Goal: Navigation & Orientation: Find specific page/section

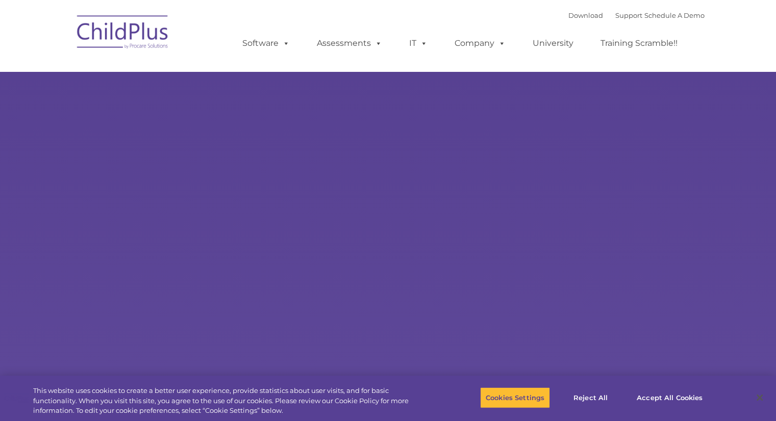
select select "MEDIUM"
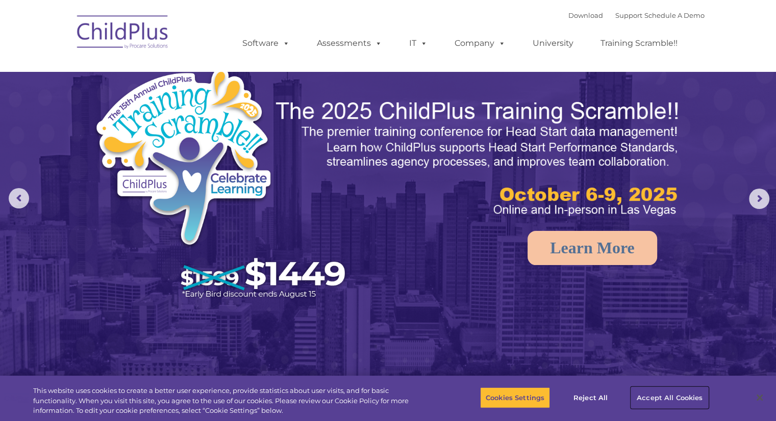
click at [669, 396] on button "Accept All Cookies" at bounding box center [669, 397] width 77 height 21
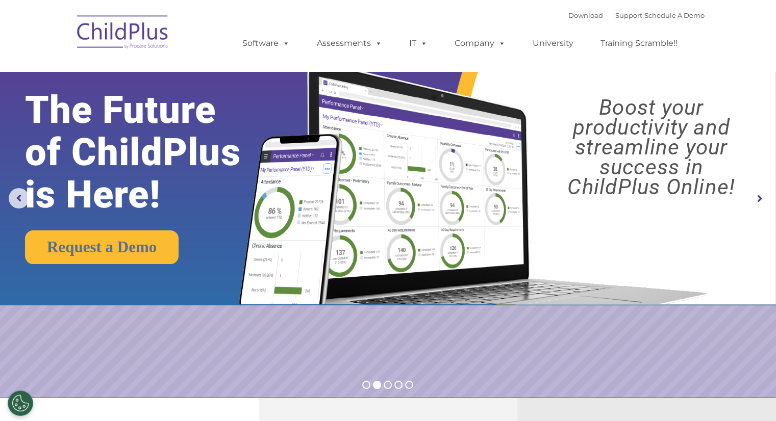
click at [759, 198] on rs-arrow at bounding box center [759, 199] width 20 height 20
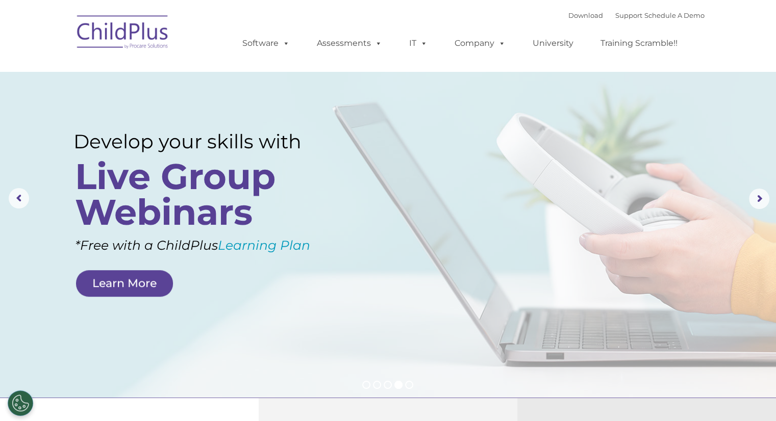
click at [129, 37] on img at bounding box center [123, 33] width 102 height 51
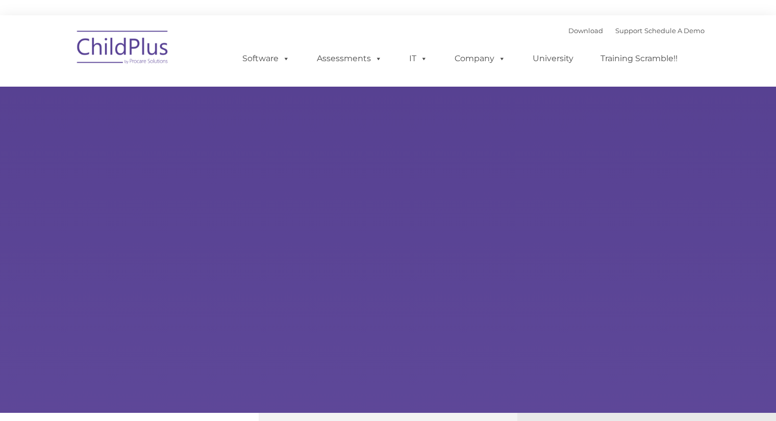
type input ""
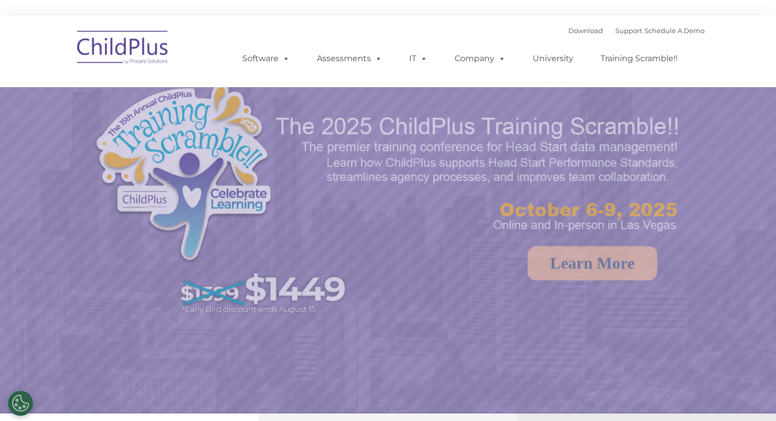
select select "MEDIUM"
